Goal: Check status: Check status

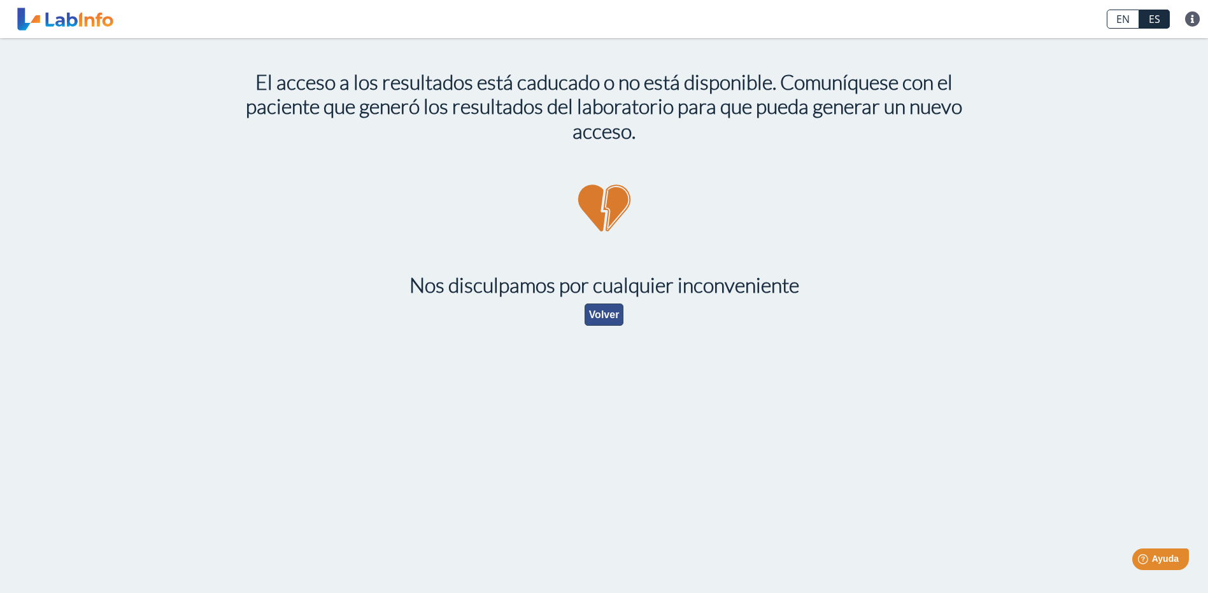
click at [615, 304] on button "Volver" at bounding box center [603, 315] width 39 height 22
